Goal: Task Accomplishment & Management: Use online tool/utility

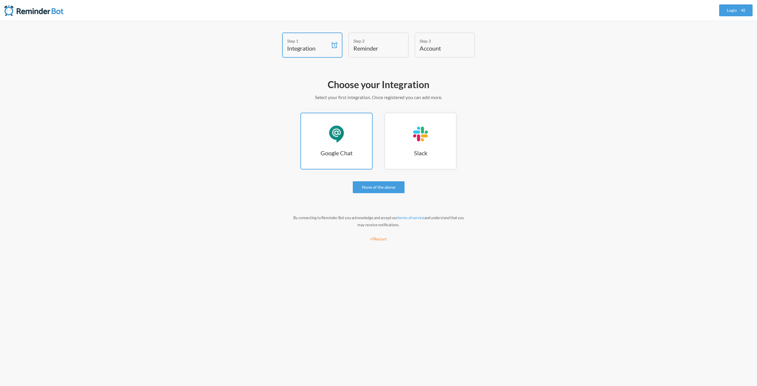
click at [337, 143] on link "Google Chat Google Chat" at bounding box center [337, 141] width 72 height 57
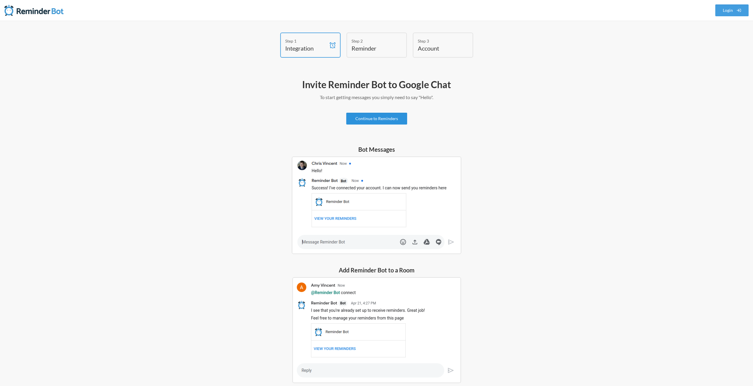
click at [358, 116] on link "Continue to Reminders" at bounding box center [376, 119] width 61 height 12
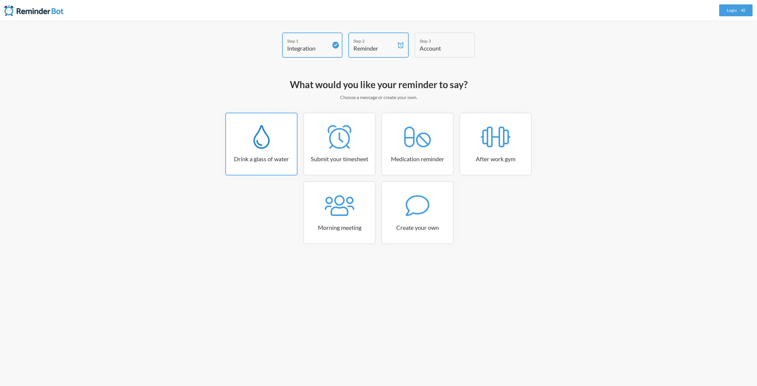
click at [261, 145] on icon at bounding box center [261, 137] width 16 height 24
select select "06:30:00"
select select "true"
select select "11:00:00"
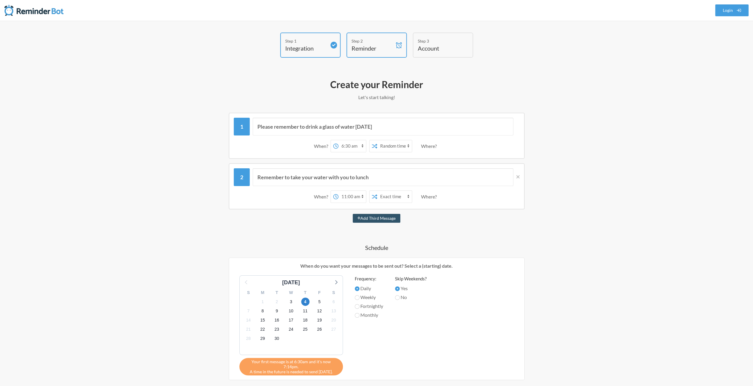
scroll to position [30, 0]
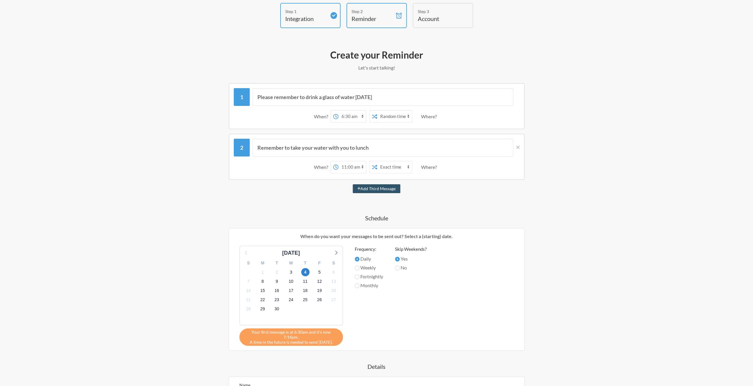
click at [362, 113] on select "12:00 am 12:15 am 12:30 am 12:45 am 1:00 am 1:15 am 1:30 am 1:45 am 2:00 am 2:1…" at bounding box center [352, 117] width 28 height 12
select select "07:15:00"
click at [338, 111] on select "12:00 am 12:15 am 12:30 am 12:45 am 1:00 am 1:15 am 1:30 am 1:45 am 2:00 am 2:1…" at bounding box center [352, 117] width 28 height 12
click at [518, 147] on icon at bounding box center [517, 147] width 3 height 5
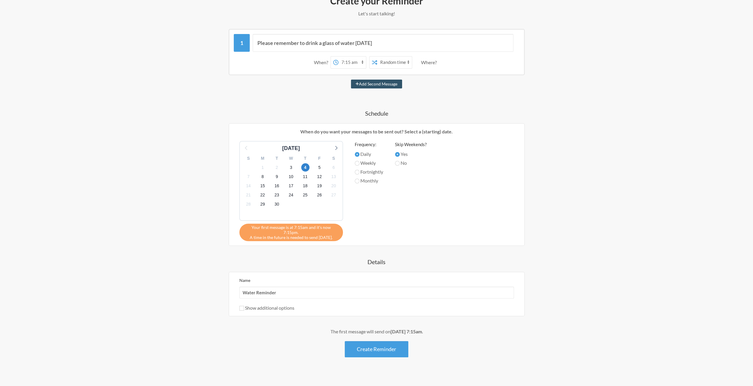
scroll to position [84, 0]
click at [372, 341] on button "Create Reminder" at bounding box center [377, 349] width 64 height 16
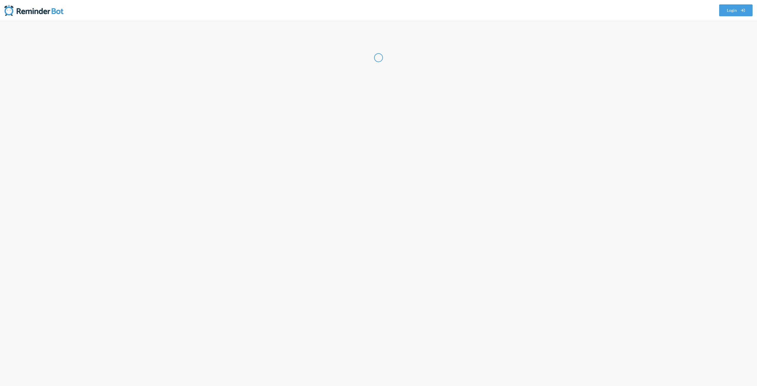
select select "US"
